Goal: Information Seeking & Learning: Learn about a topic

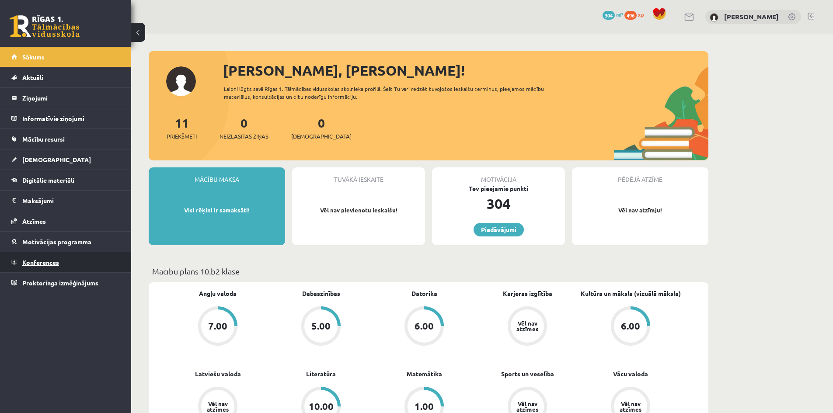
click at [47, 263] on span "Konferences" at bounding box center [40, 262] width 37 height 8
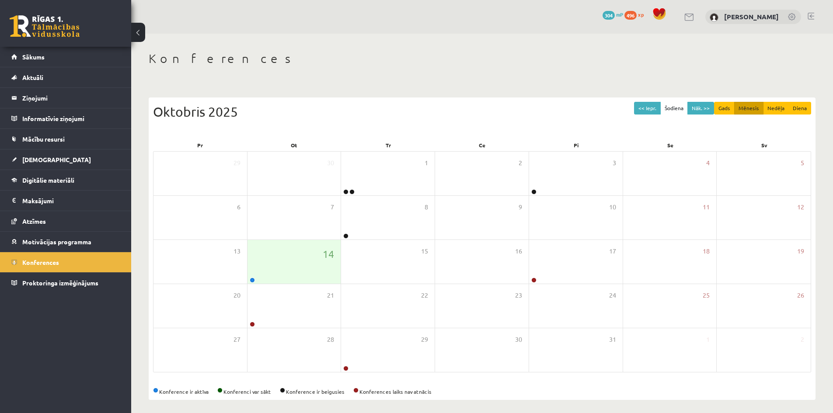
click at [265, 271] on div "14" at bounding box center [294, 262] width 94 height 44
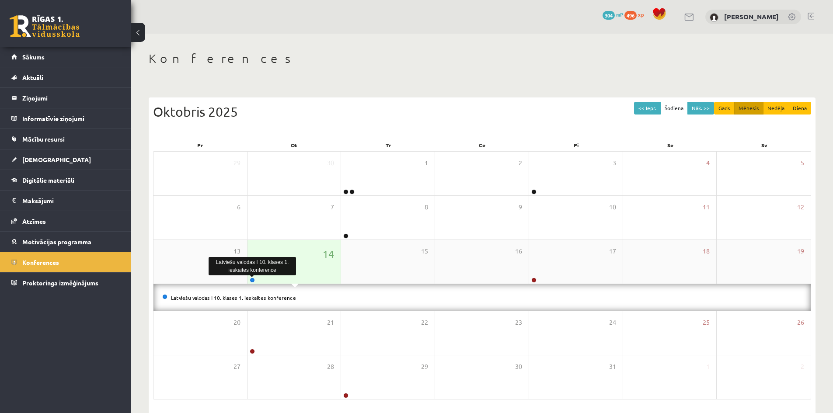
click at [252, 278] on link at bounding box center [252, 280] width 5 height 5
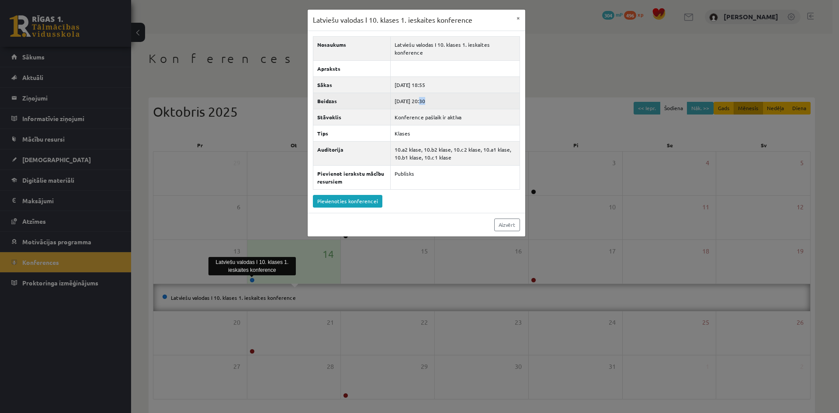
drag, startPoint x: 422, startPoint y: 99, endPoint x: 443, endPoint y: 102, distance: 21.1
click at [443, 101] on td "[DATE] 20:30" at bounding box center [454, 101] width 129 height 16
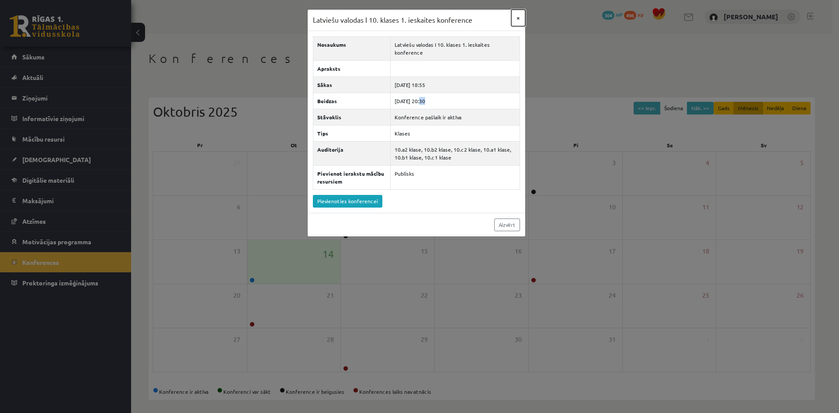
click at [518, 17] on button "×" at bounding box center [518, 18] width 14 height 17
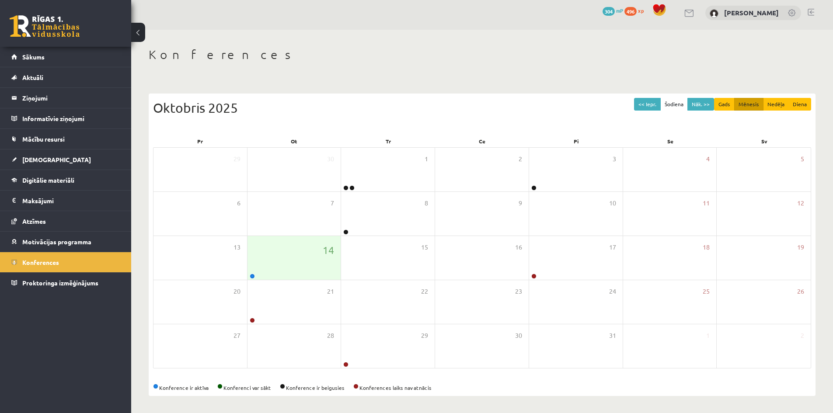
scroll to position [5, 0]
click at [392, 250] on div "15" at bounding box center [388, 258] width 94 height 44
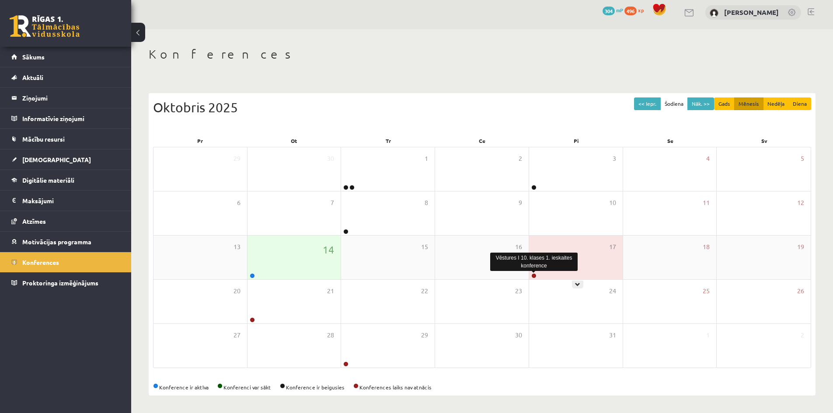
click at [534, 273] on link at bounding box center [533, 275] width 5 height 5
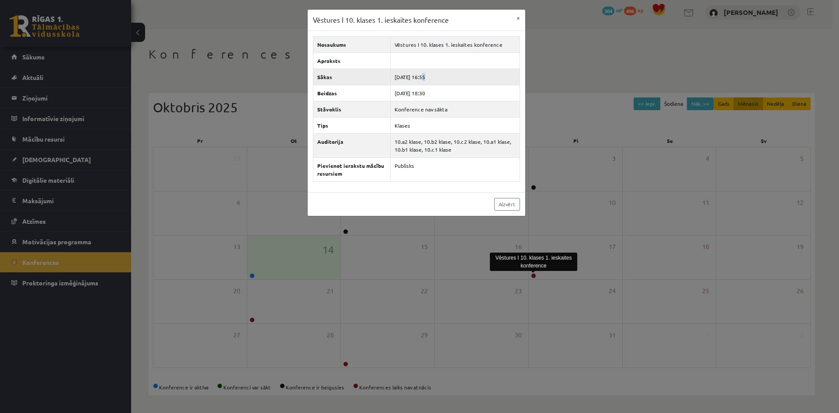
drag, startPoint x: 439, startPoint y: 82, endPoint x: 430, endPoint y: 87, distance: 10.0
click at [439, 82] on td "[DATE] 16:55" at bounding box center [454, 77] width 129 height 16
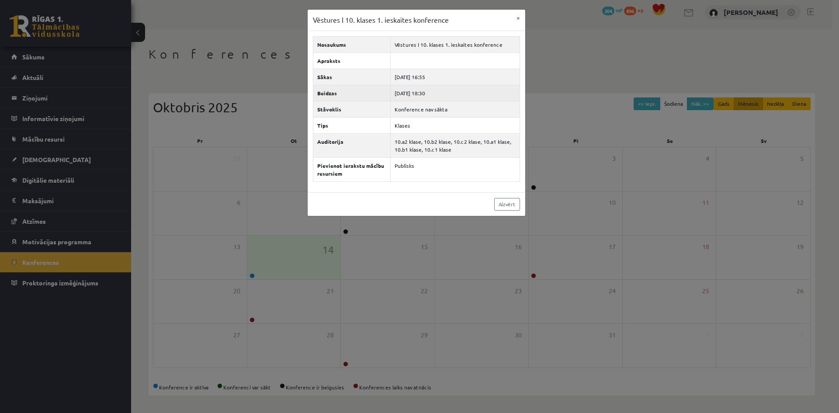
click at [444, 97] on td "[DATE] 18:30" at bounding box center [454, 93] width 129 height 16
drag, startPoint x: 330, startPoint y: 19, endPoint x: 323, endPoint y: 54, distance: 35.9
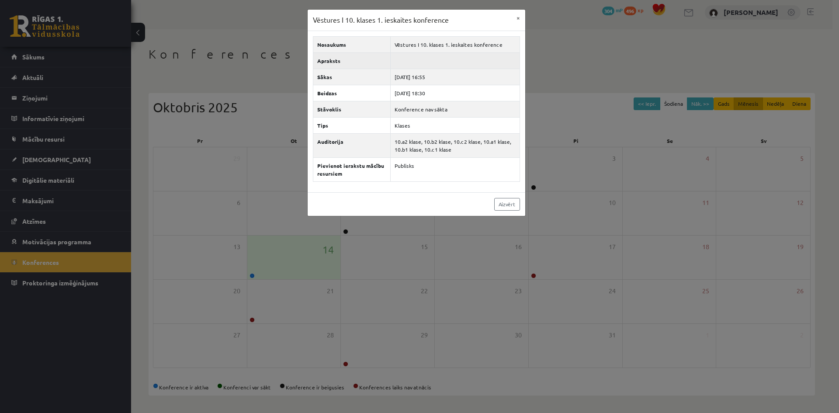
click at [343, 25] on div "Vēstures I 10. klases 1. ieskaites konference ×" at bounding box center [417, 20] width 218 height 21
click at [367, 68] on th "Apraksts" at bounding box center [351, 60] width 77 height 16
click at [510, 20] on div "Vēstures I 10. klases 1. ieskaites konference ×" at bounding box center [417, 20] width 218 height 21
click at [515, 20] on button "×" at bounding box center [518, 18] width 14 height 17
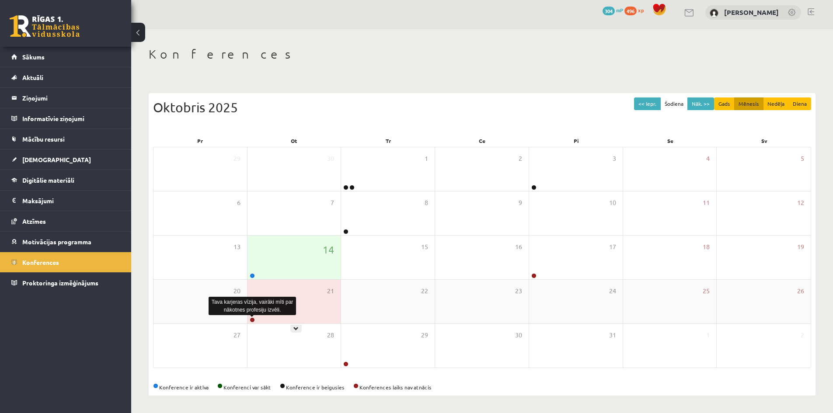
click at [254, 319] on link at bounding box center [252, 319] width 5 height 5
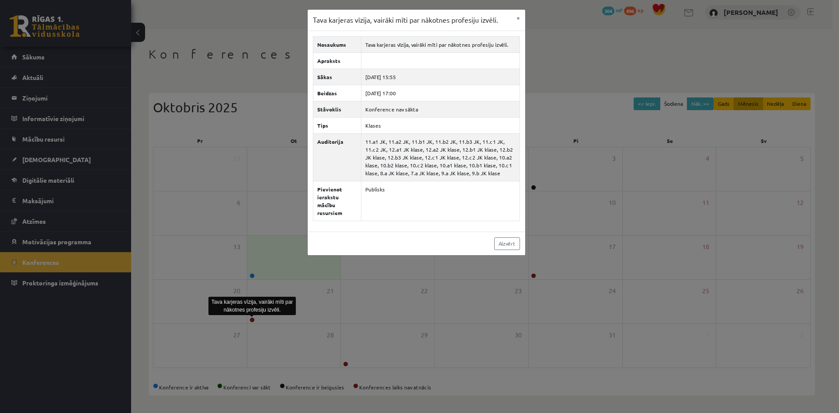
click at [505, 14] on div "Tava karjeras vīzija, vairāki mīti par nākotnes profesiju izvēli. ×" at bounding box center [417, 20] width 218 height 21
click at [517, 17] on button "×" at bounding box center [518, 18] width 14 height 17
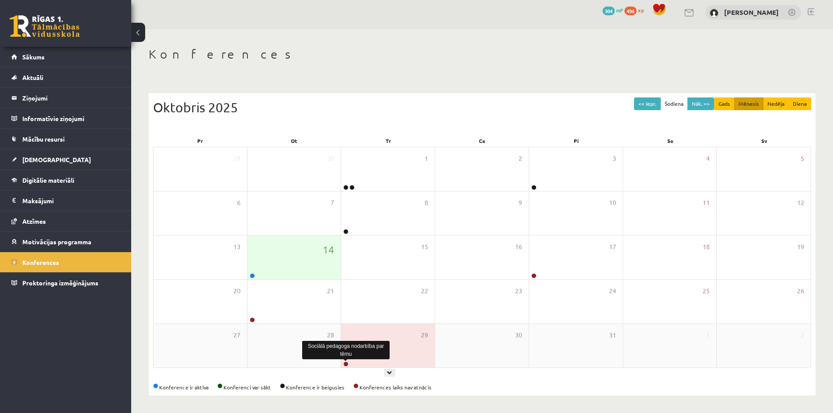
click at [346, 363] on link at bounding box center [345, 363] width 5 height 5
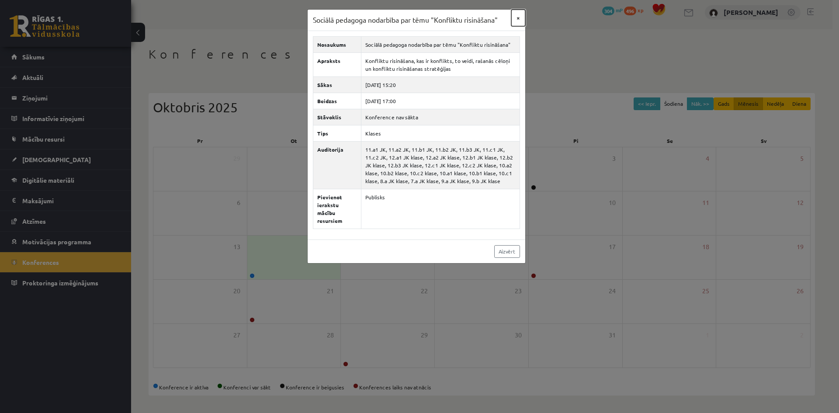
click at [518, 16] on button "×" at bounding box center [518, 18] width 14 height 17
